Goal: Information Seeking & Learning: Learn about a topic

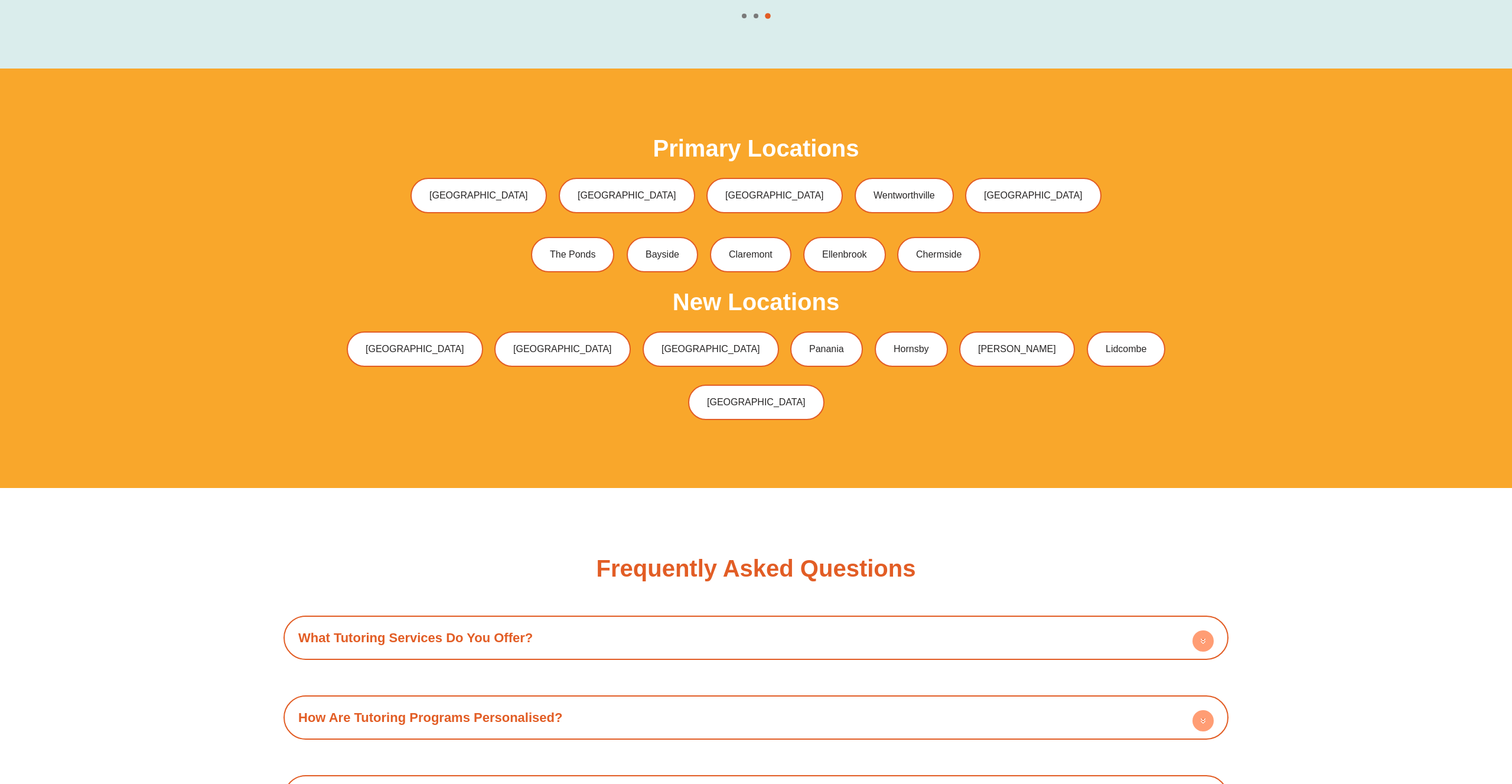
scroll to position [4555, 0]
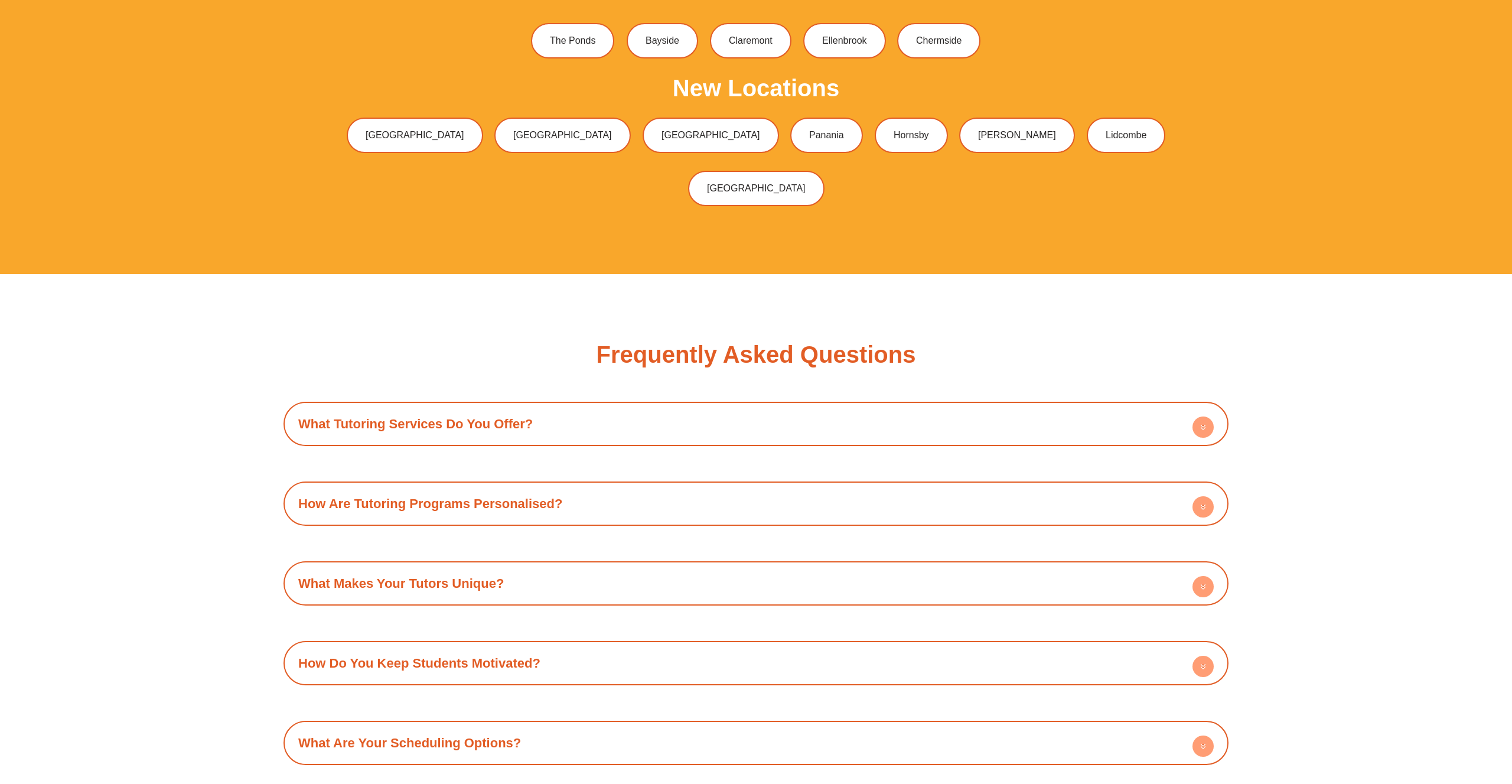
click at [716, 407] on div "What Tutoring Services Do You Offer?" at bounding box center [756, 423] width 933 height 32
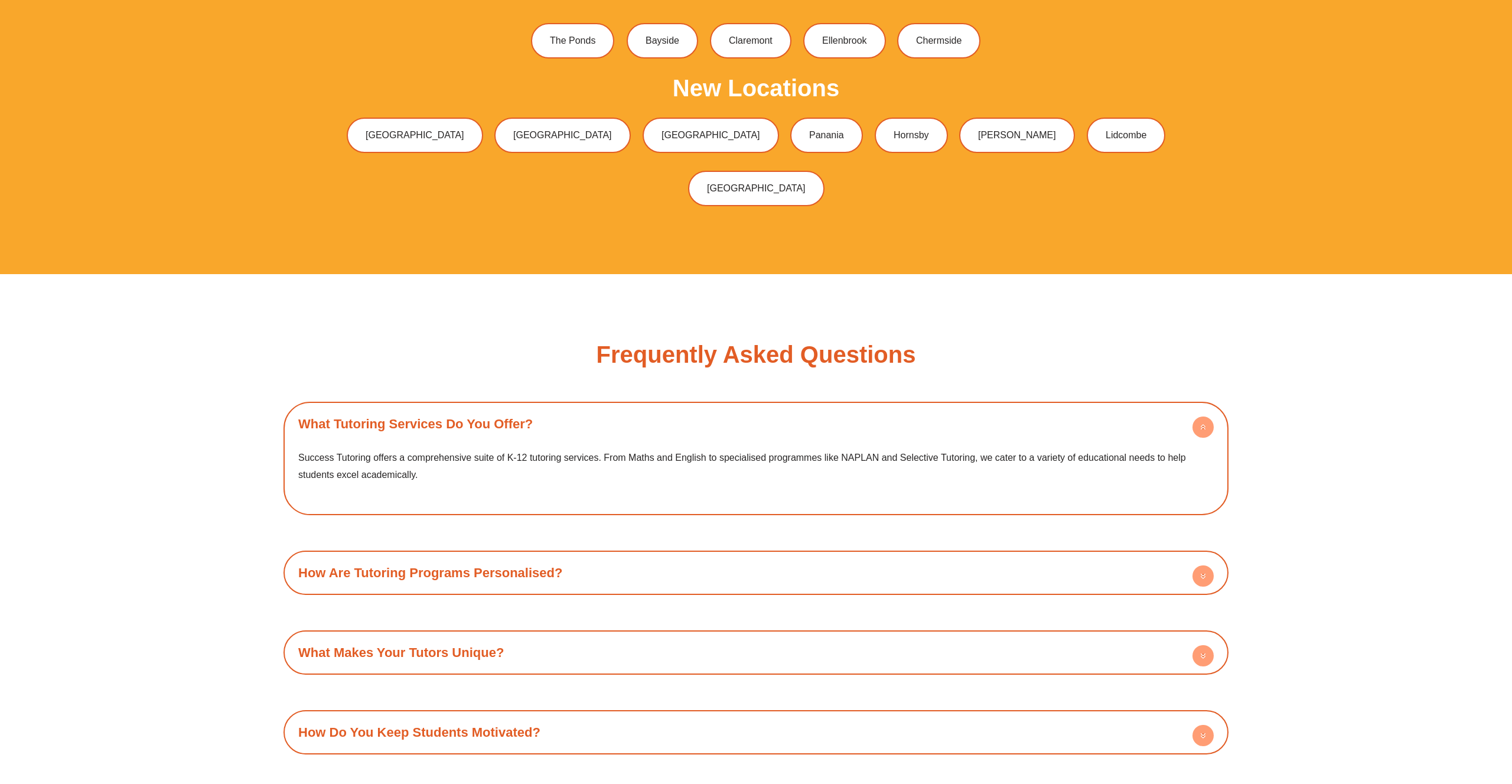
click at [706, 407] on div "What Tutoring Services Do You Offer?" at bounding box center [756, 423] width 933 height 32
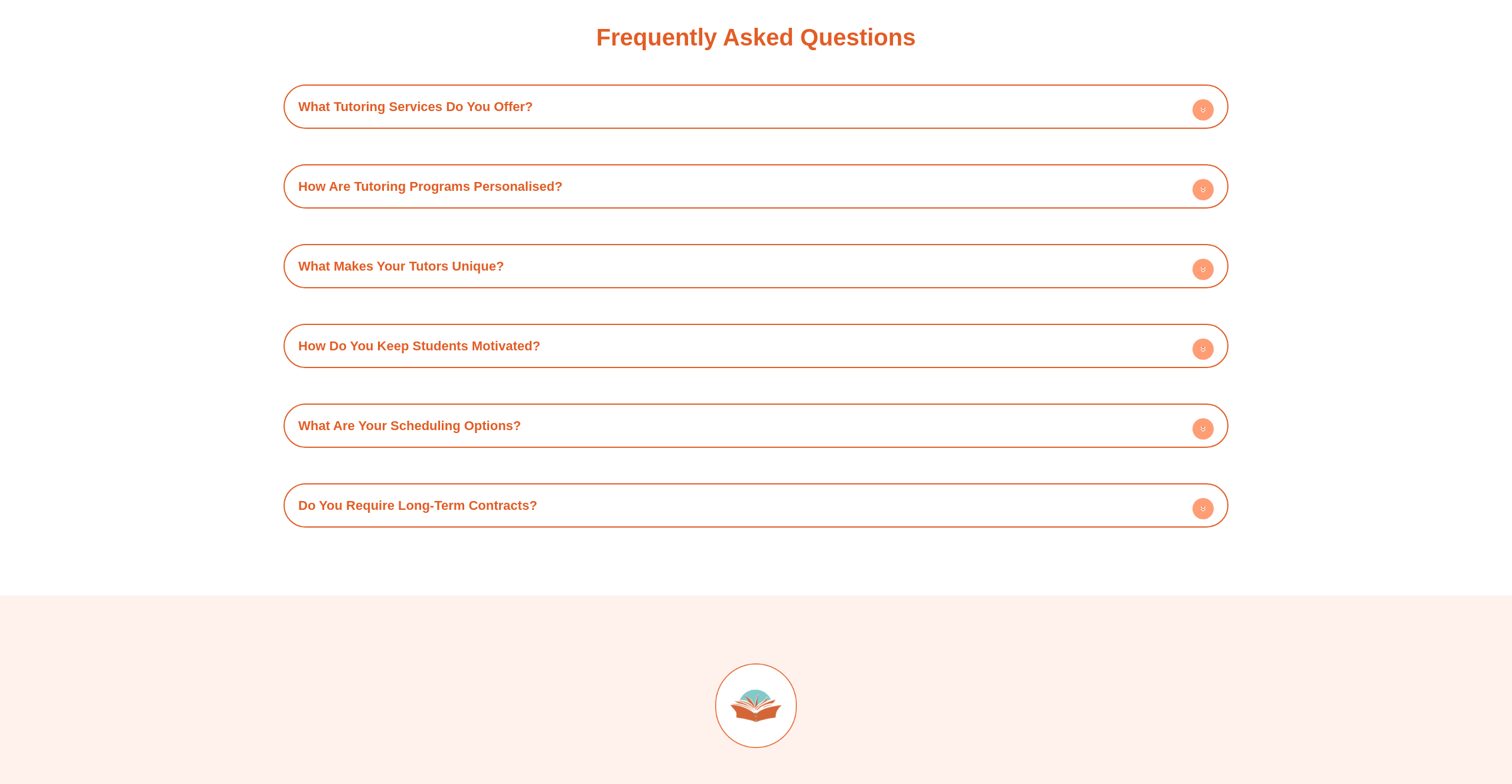
scroll to position [4735, 0]
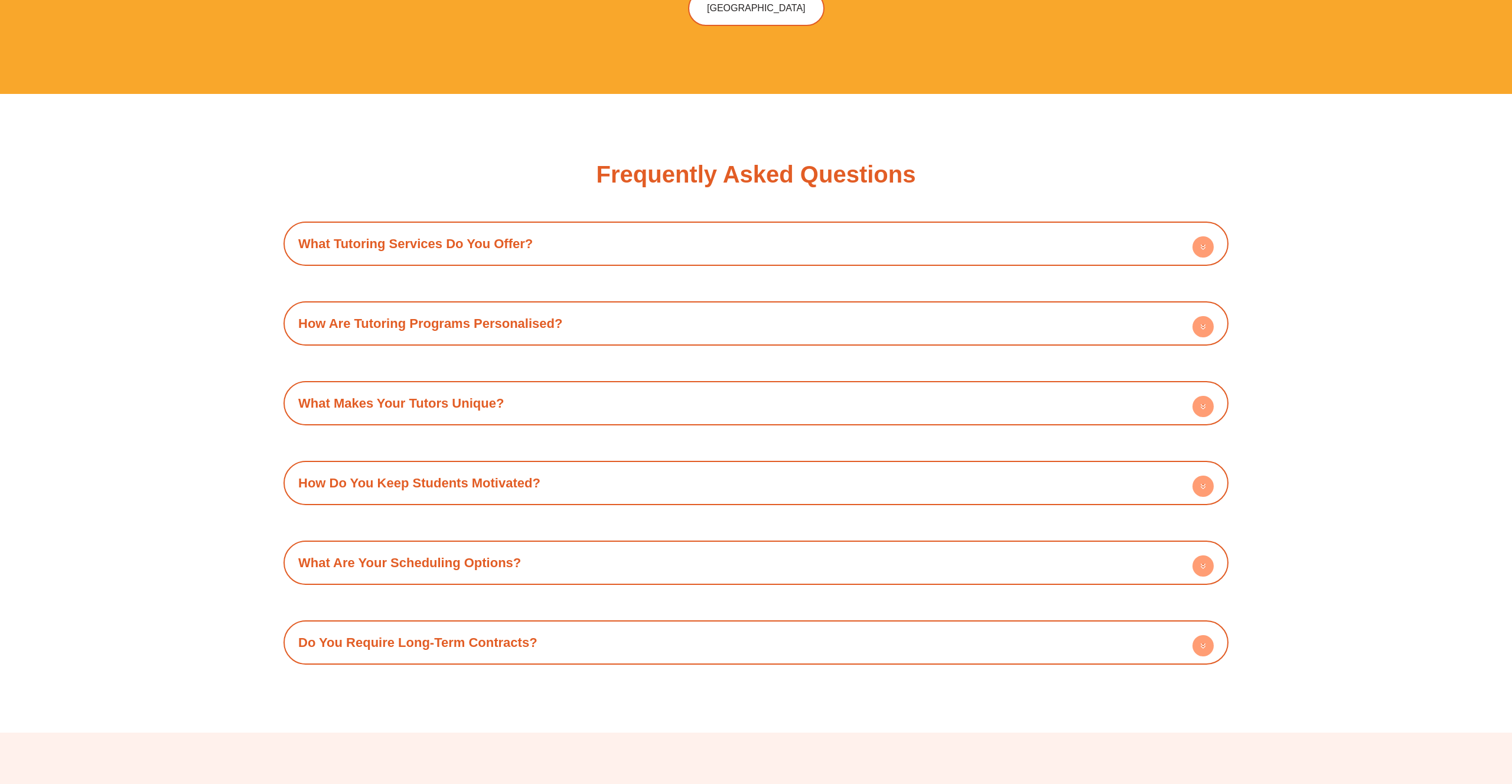
click at [596, 228] on div "What Tutoring Services Do You Offer?" at bounding box center [756, 243] width 933 height 32
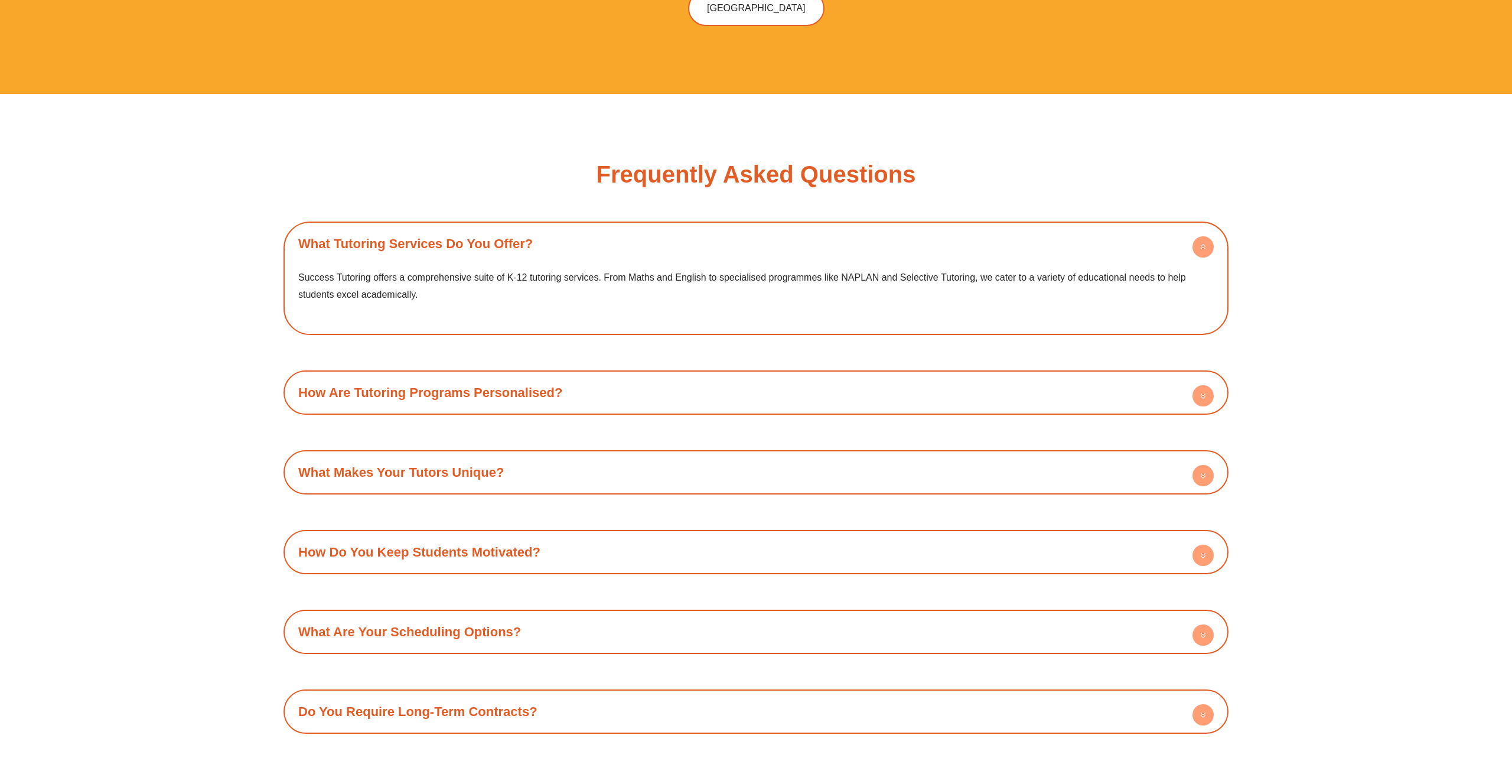
click at [601, 228] on div "What Tutoring Services Do You Offer?" at bounding box center [756, 243] width 933 height 32
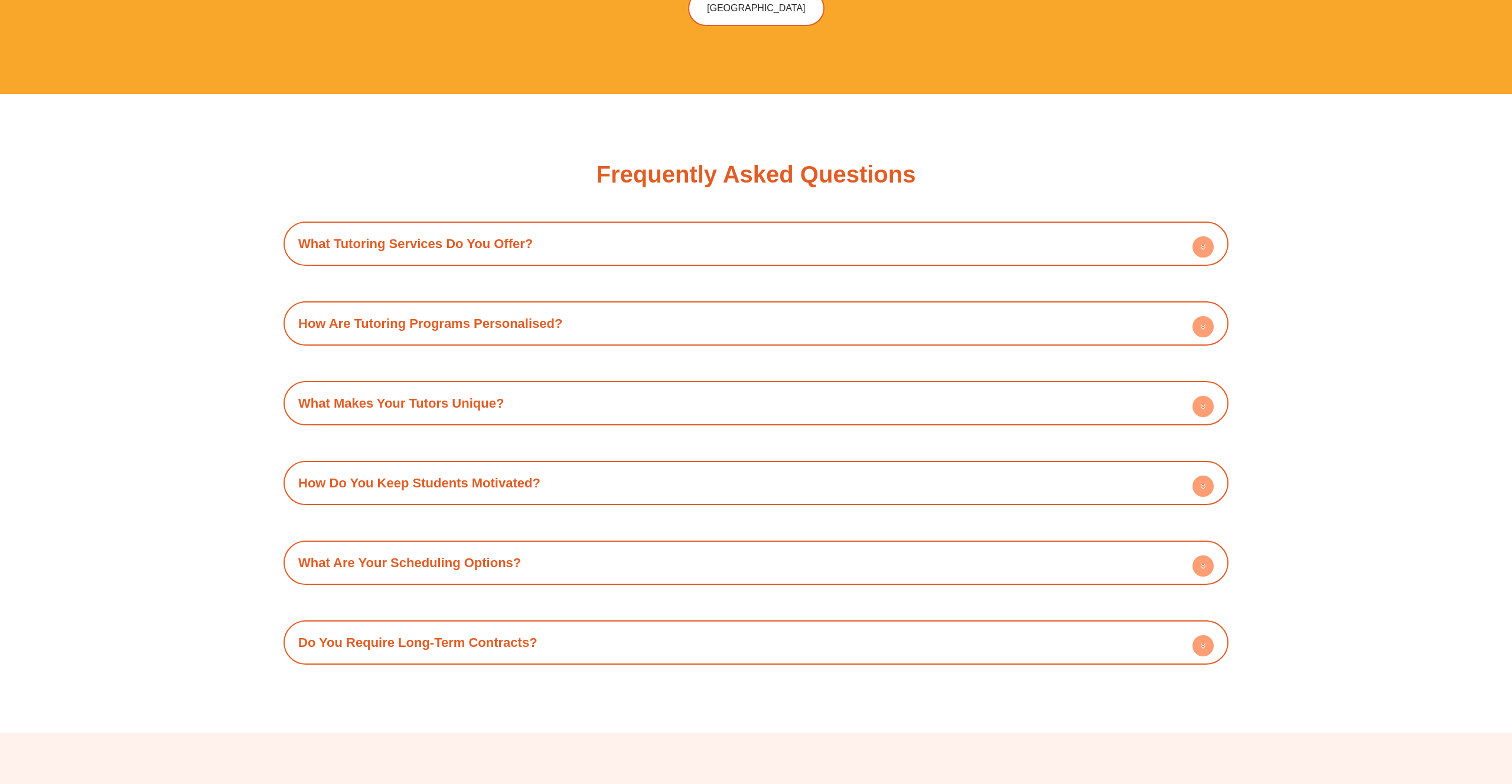
click at [589, 307] on div "How Are Tutoring Programs Personalised?" at bounding box center [756, 323] width 933 height 32
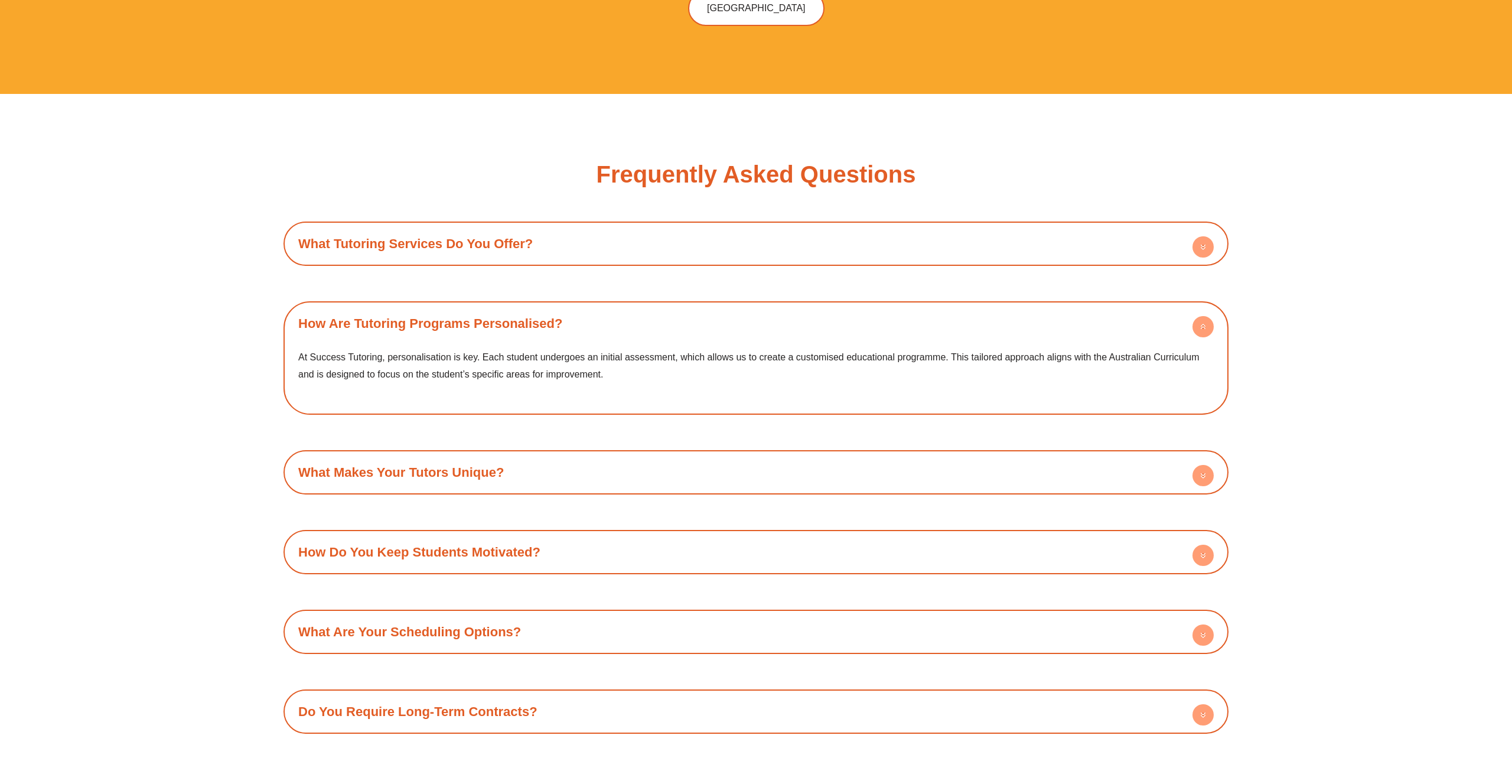
click at [740, 307] on div "How Are Tutoring Programs Personalised?" at bounding box center [756, 323] width 933 height 32
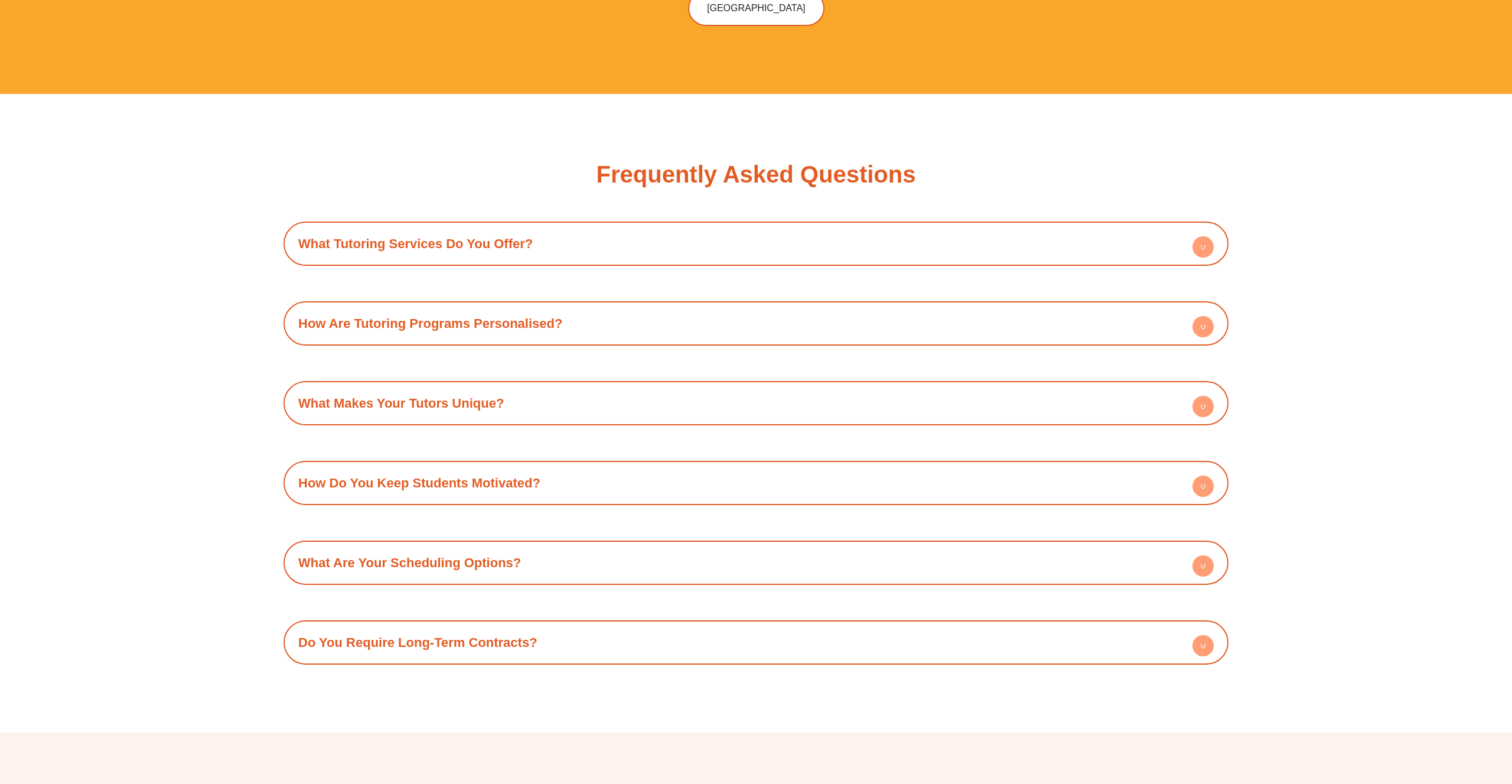
click at [643, 387] on div "What Makes Your Tutors Unique?" at bounding box center [756, 403] width 933 height 32
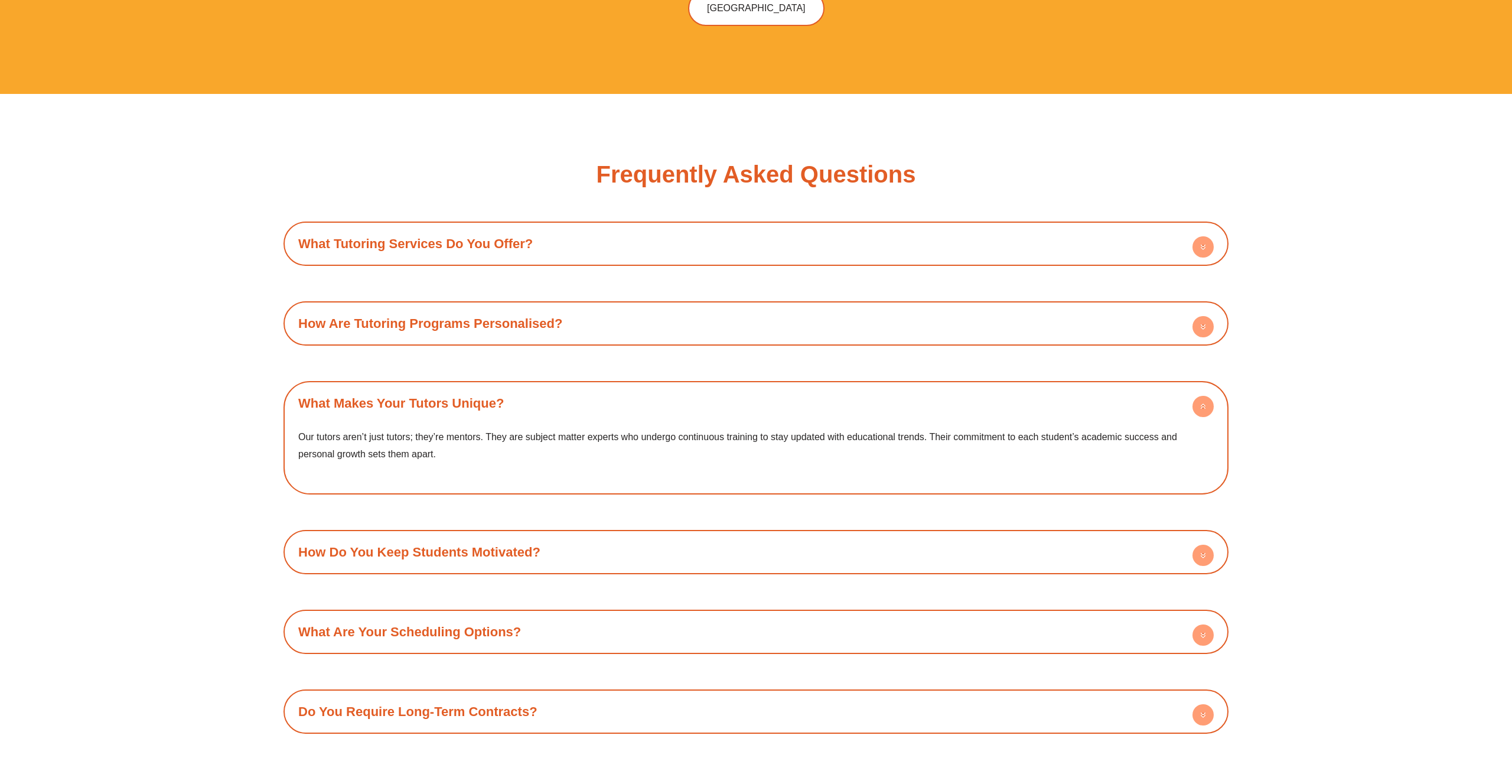
click at [696, 387] on div "What Makes Your Tutors Unique?" at bounding box center [756, 403] width 933 height 32
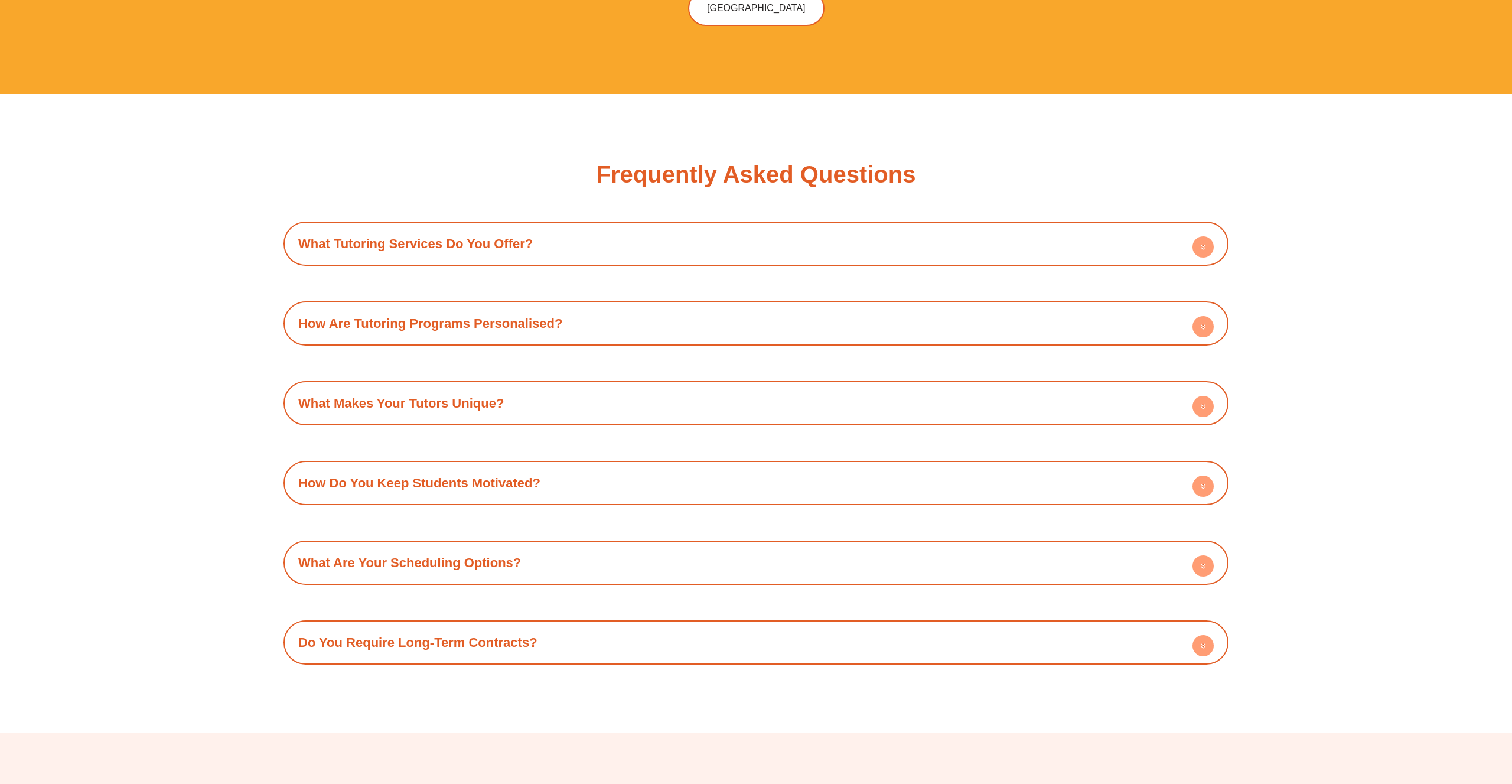
click at [648, 466] on div "How Do You Keep Students Motivated?" at bounding box center [756, 482] width 933 height 32
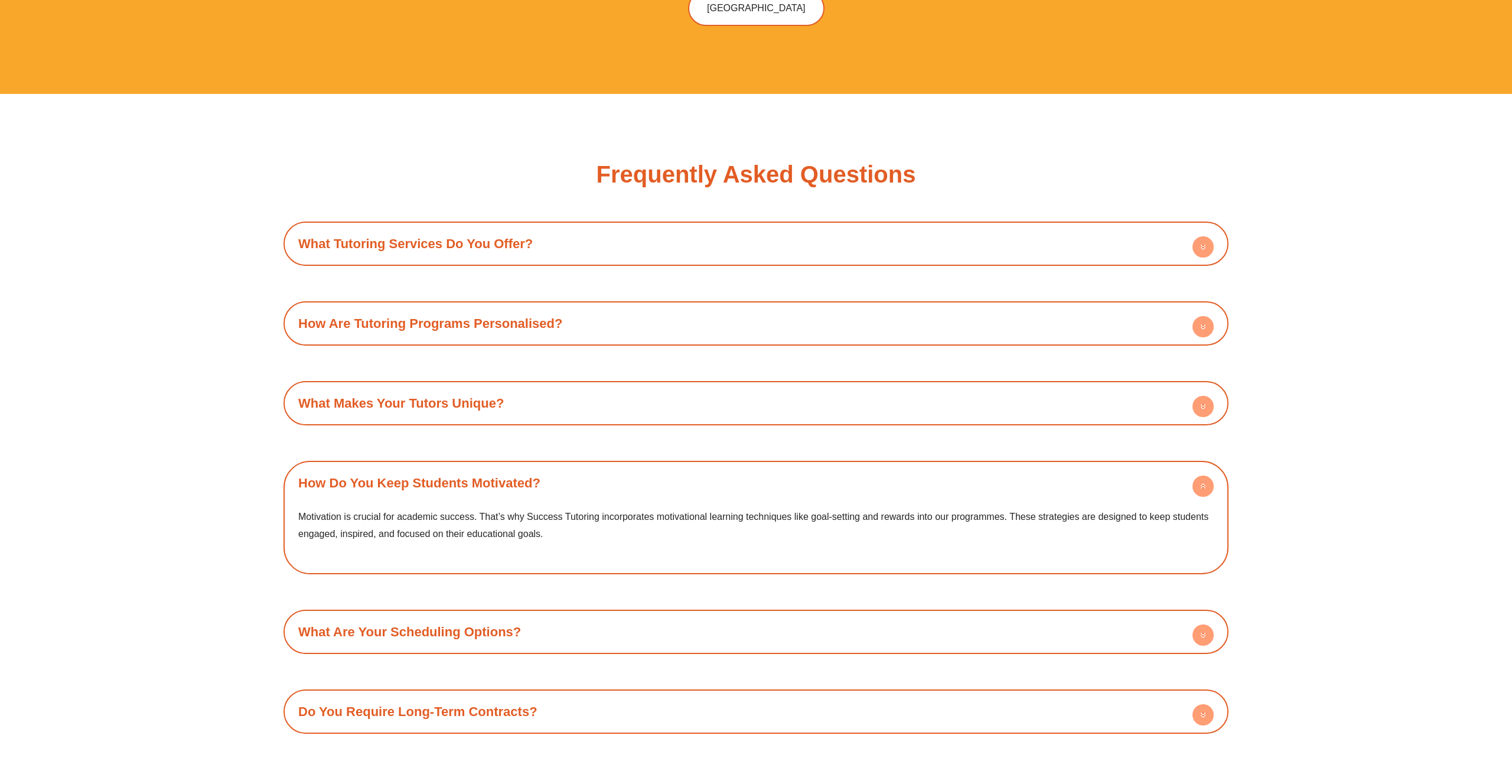
click at [675, 466] on div "How Do You Keep Students Motivated?" at bounding box center [756, 482] width 933 height 32
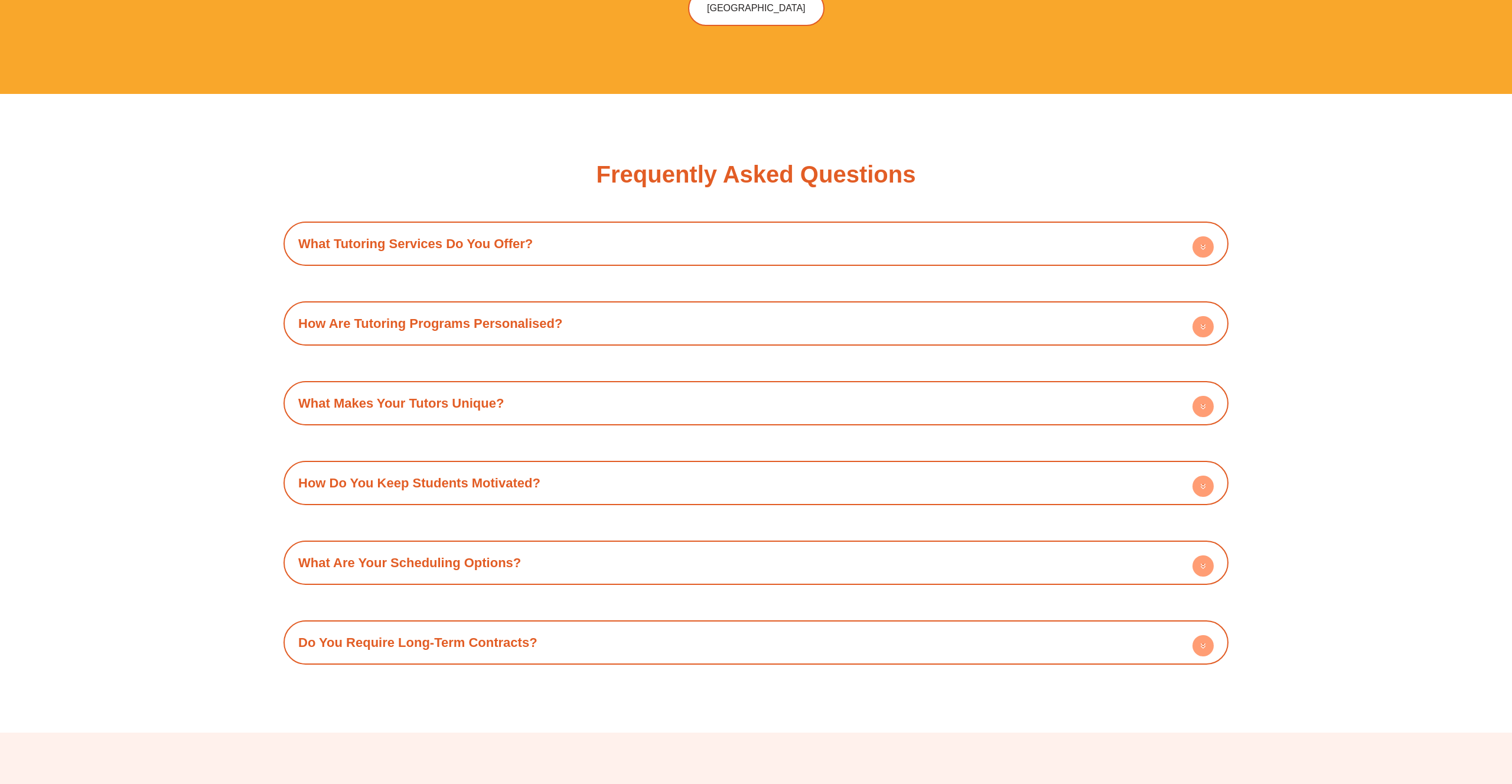
click at [650, 546] on div "What Are Your Scheduling Options?" at bounding box center [756, 562] width 933 height 32
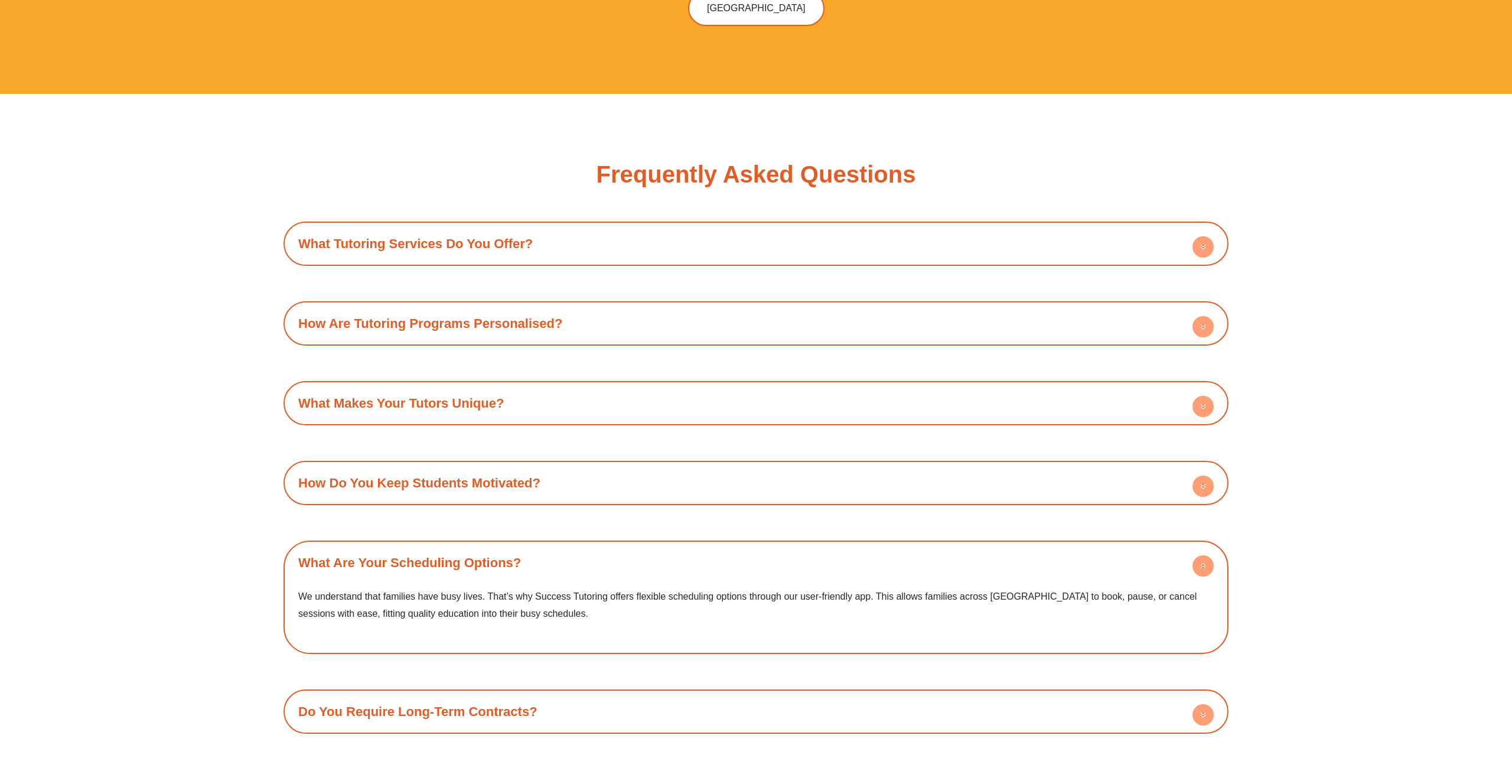
click at [669, 546] on div "What Are Your Scheduling Options?" at bounding box center [756, 562] width 933 height 32
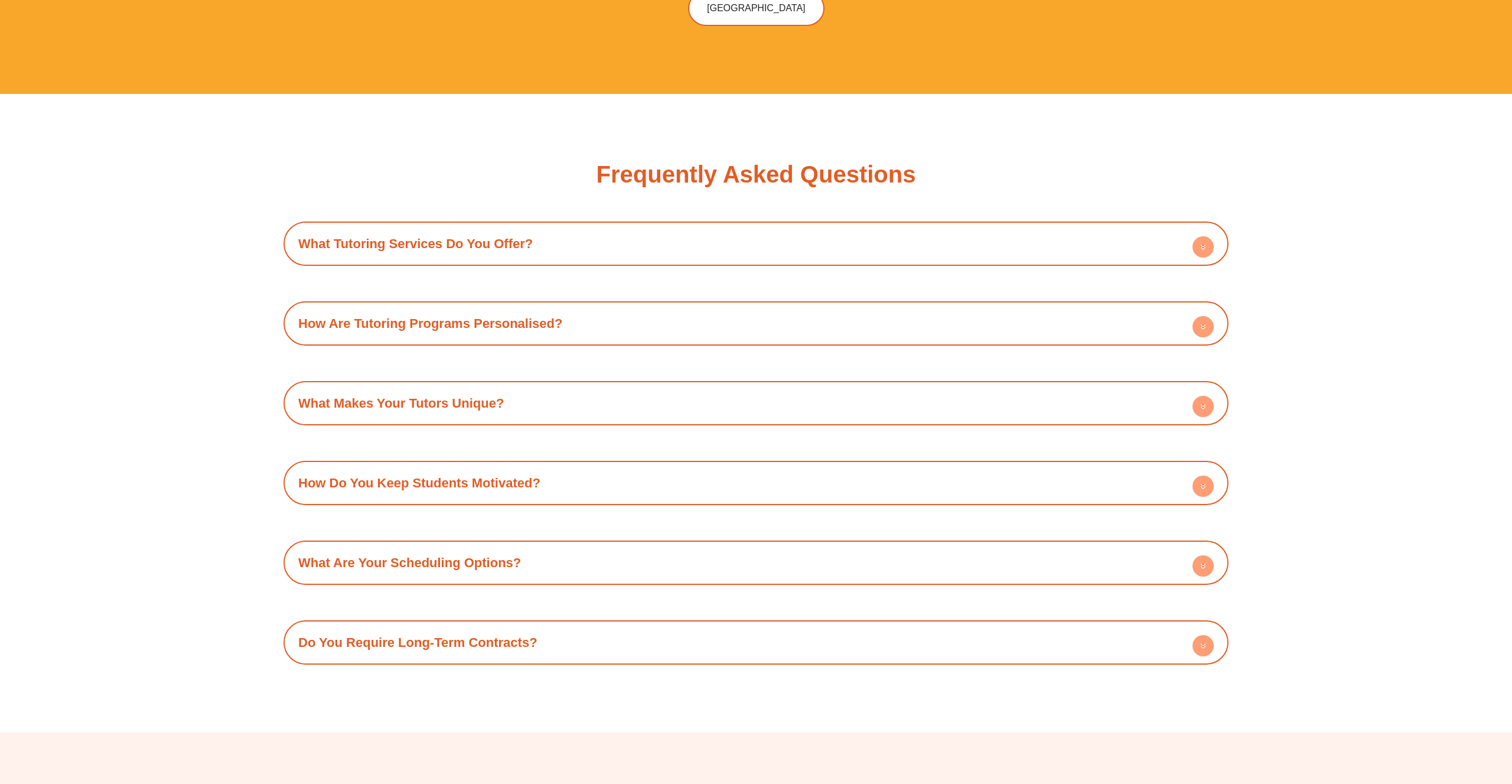
click at [658, 626] on div "Do You Require Long-Term Contracts?" at bounding box center [756, 642] width 933 height 32
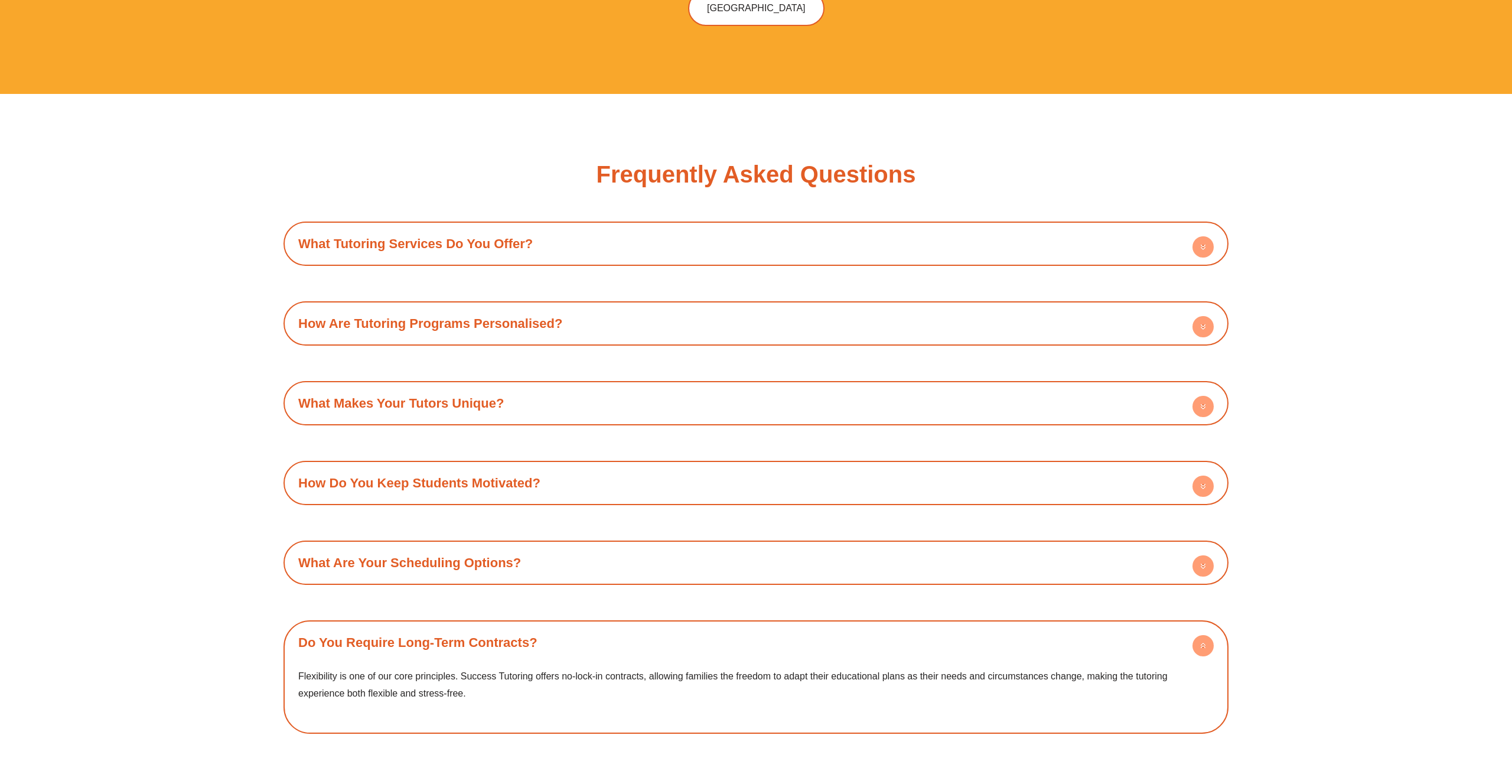
click at [684, 626] on div "Do You Require Long-Term Contracts?" at bounding box center [756, 642] width 933 height 32
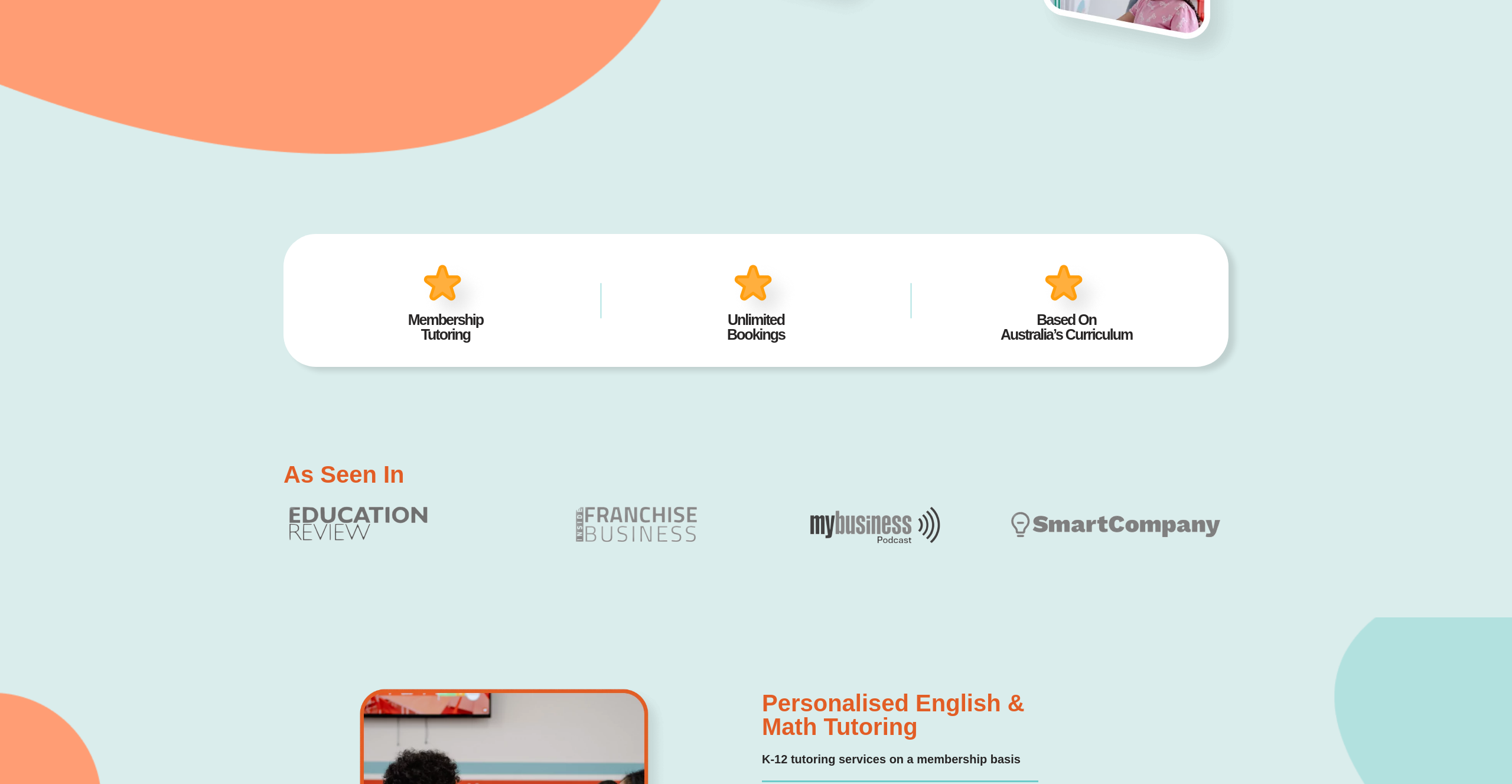
scroll to position [0, 0]
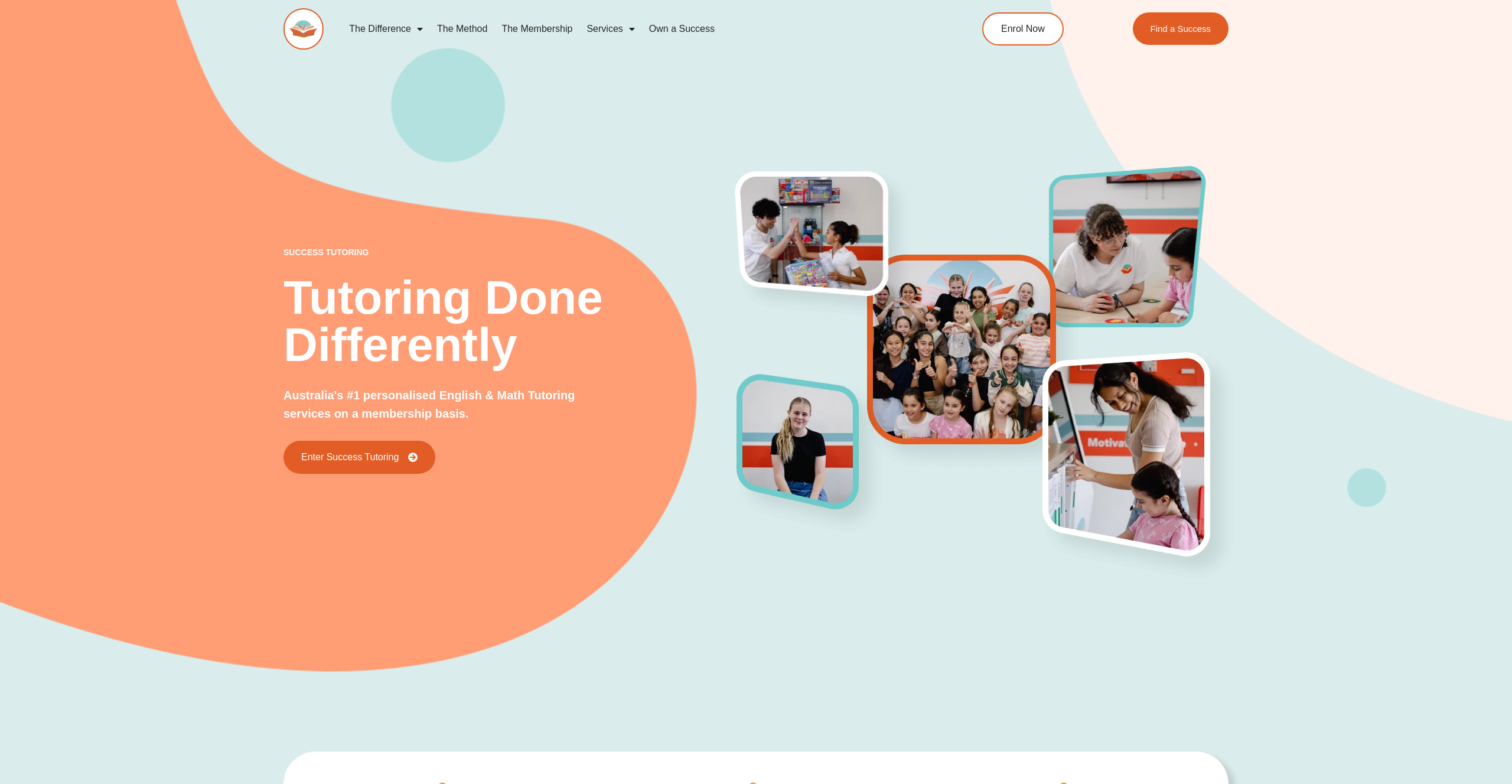
click at [617, 27] on link "Services" at bounding box center [610, 29] width 62 height 27
click at [618, 25] on link "Services" at bounding box center [610, 29] width 62 height 27
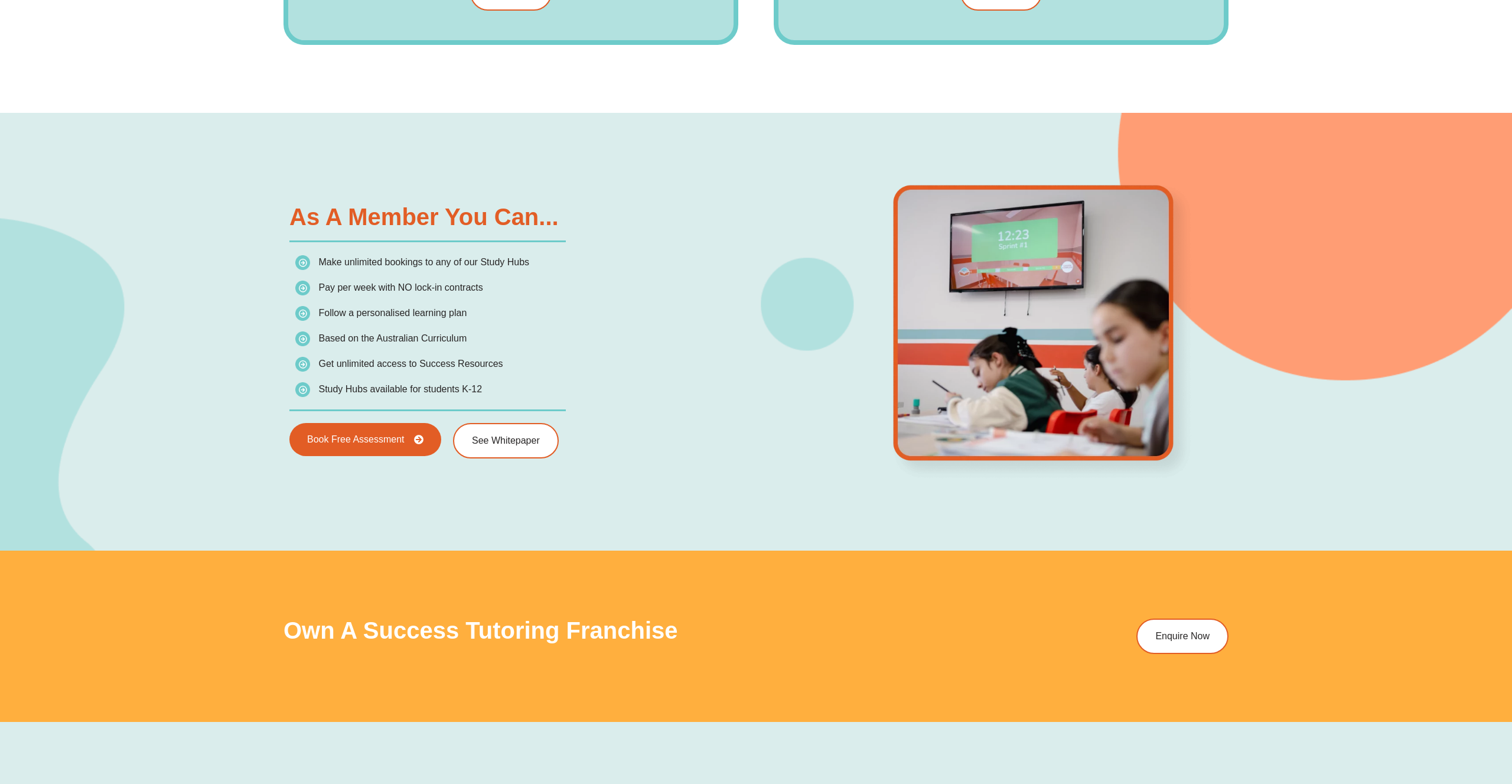
scroll to position [1981, 0]
